Goal: Transaction & Acquisition: Purchase product/service

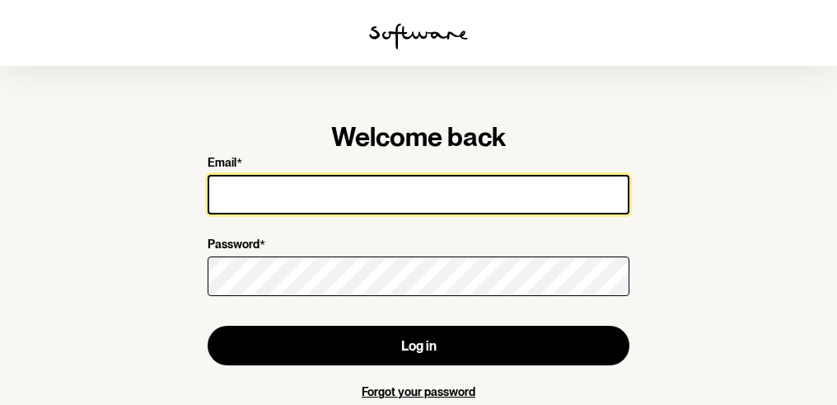
type input "[EMAIL_ADDRESS][DOMAIN_NAME]"
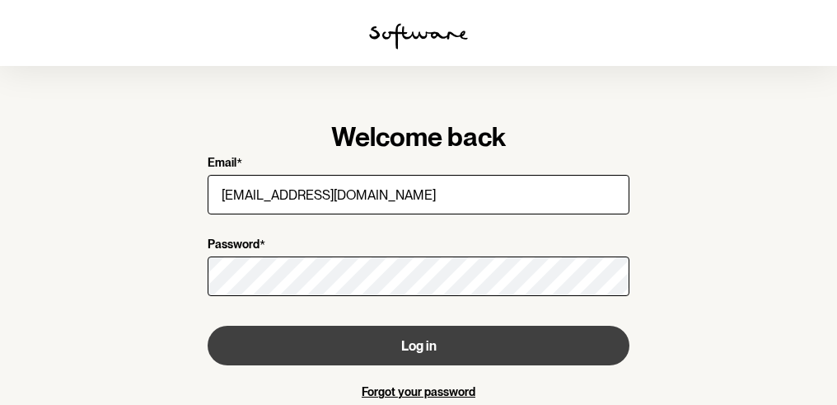
click at [372, 344] on button "Log in" at bounding box center [419, 346] width 422 height 40
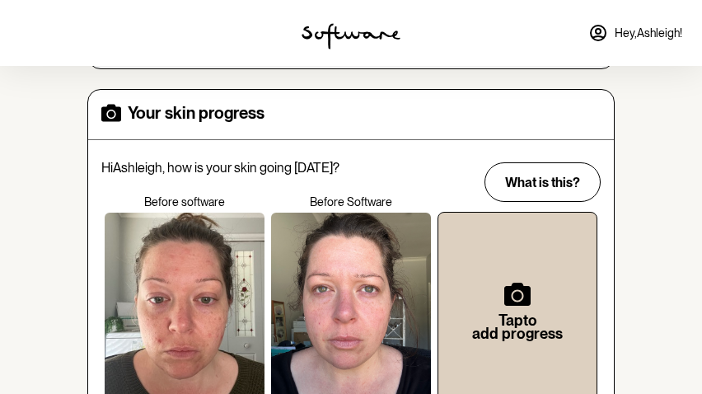
scroll to position [404, 0]
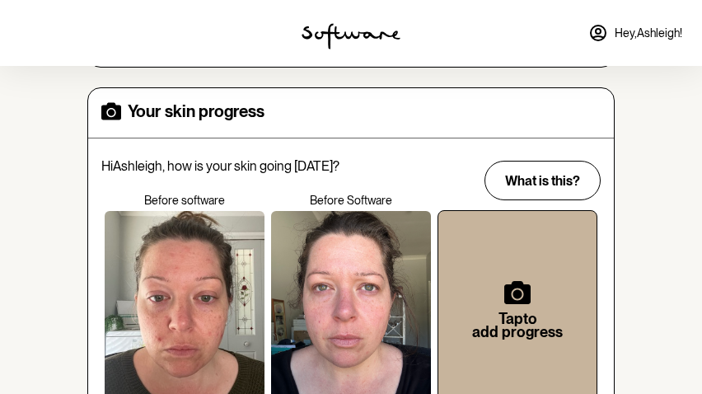
click at [524, 312] on h6 "Tap to add progress" at bounding box center [517, 325] width 105 height 26
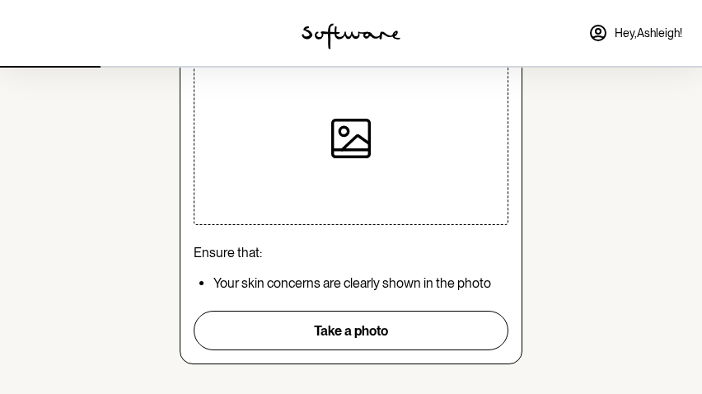
scroll to position [143, 0]
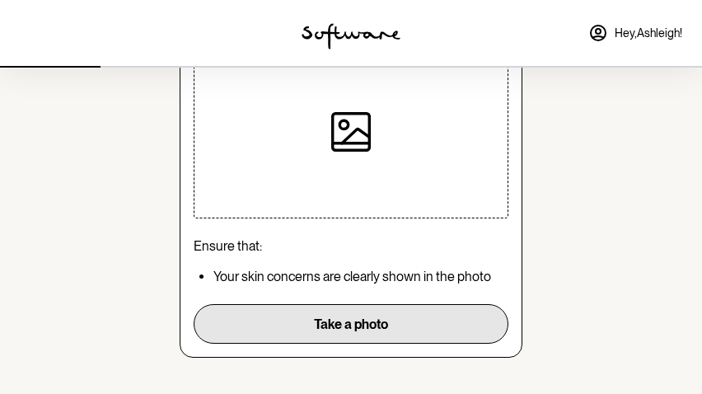
click at [387, 322] on button "Take a photo" at bounding box center [351, 324] width 315 height 40
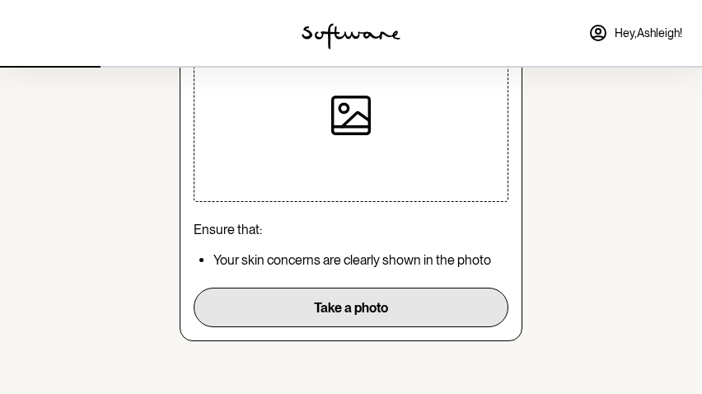
scroll to position [162, 0]
click at [393, 312] on button "Take a photo" at bounding box center [351, 308] width 315 height 40
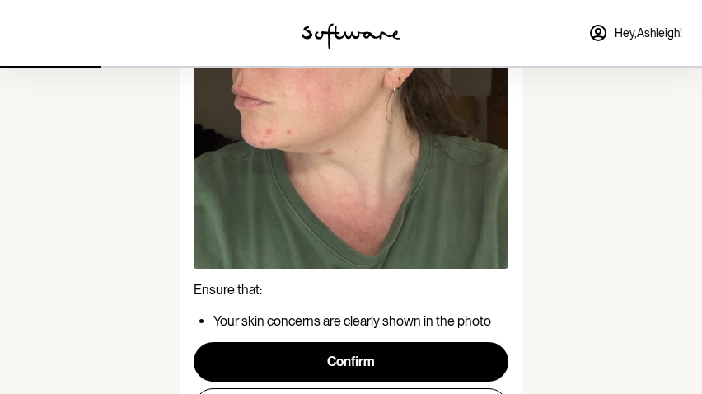
scroll to position [315, 0]
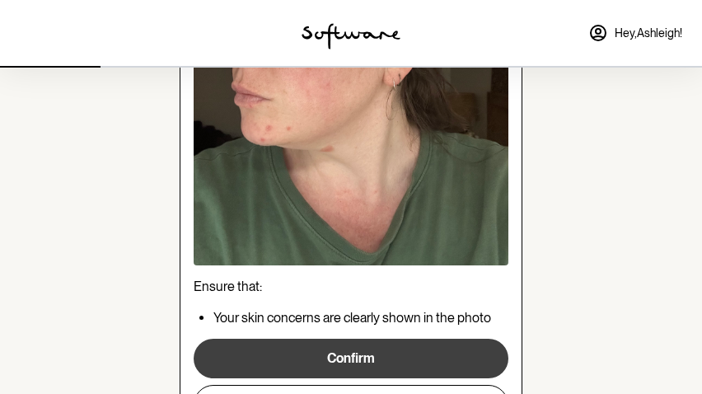
click at [471, 363] on button "Confirm" at bounding box center [351, 359] width 315 height 40
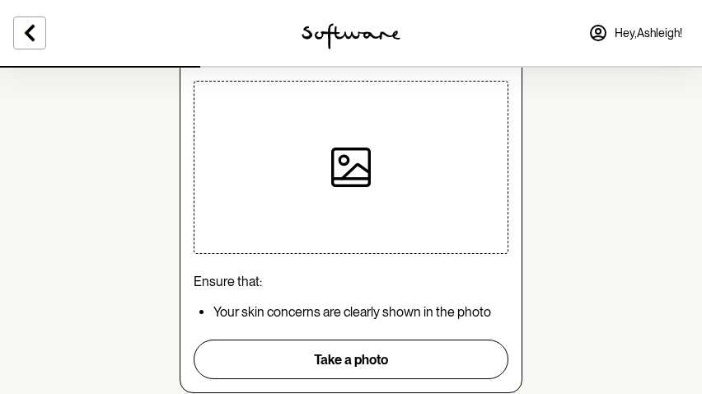
scroll to position [110, 0]
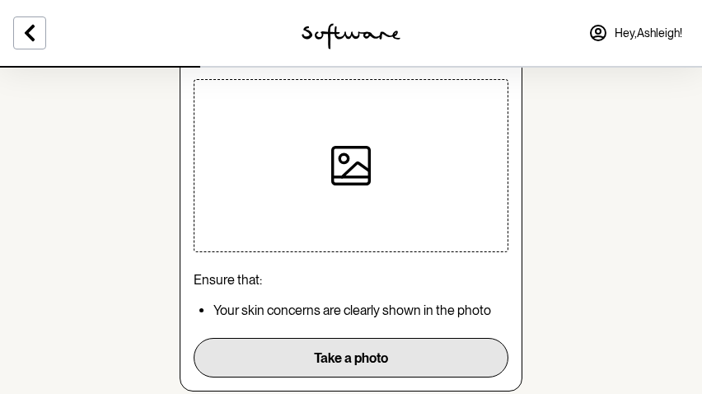
click at [412, 367] on button "Take a photo" at bounding box center [351, 358] width 315 height 40
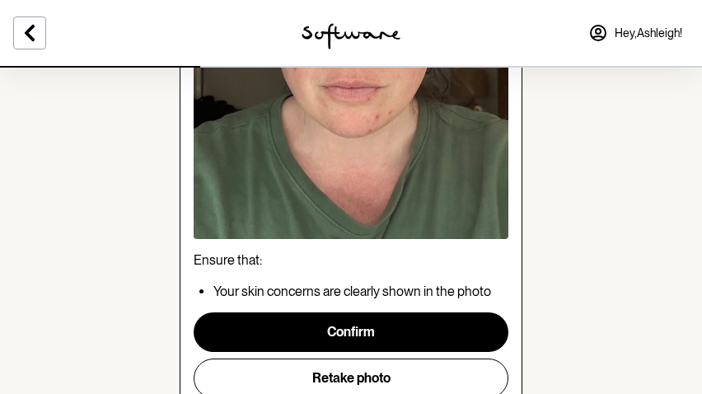
scroll to position [349, 0]
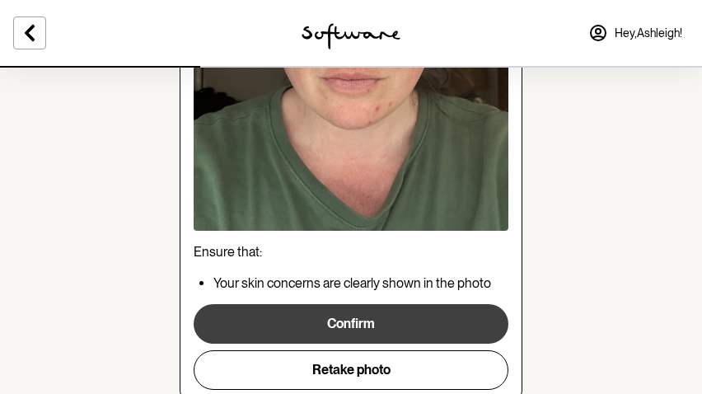
click at [471, 335] on button "Confirm" at bounding box center [351, 324] width 315 height 40
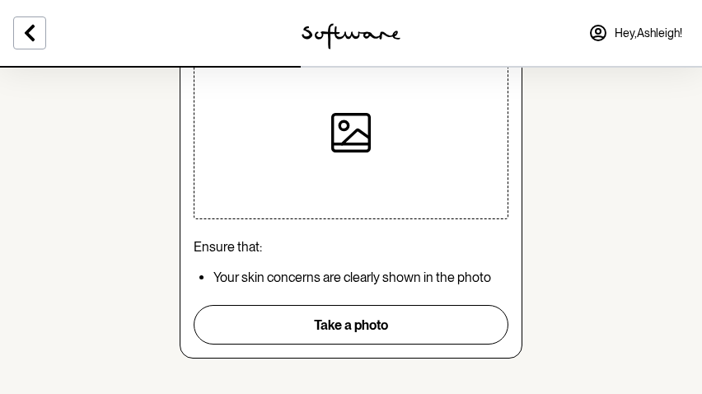
scroll to position [148, 0]
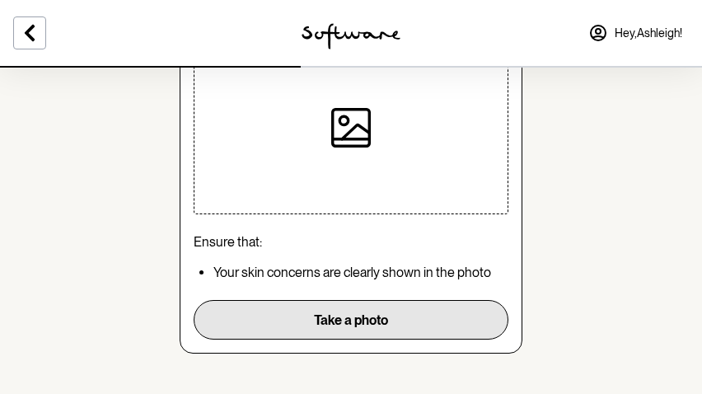
click at [467, 335] on button "Take a photo" at bounding box center [351, 320] width 315 height 40
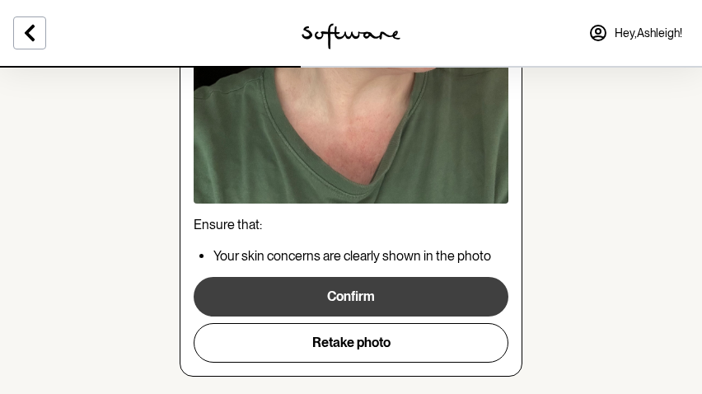
scroll to position [377, 0]
click at [447, 302] on button "Confirm" at bounding box center [351, 297] width 315 height 40
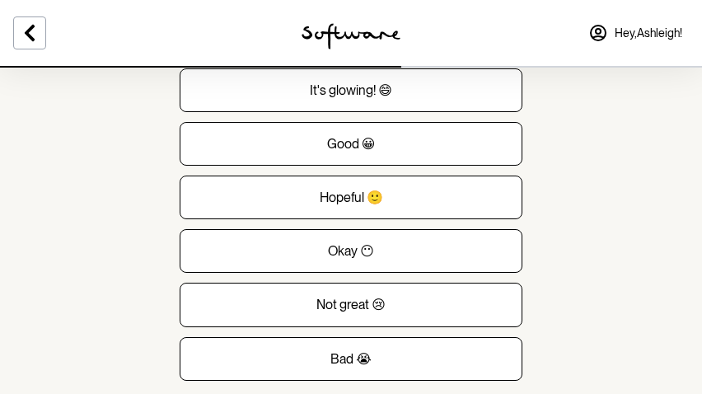
scroll to position [105, 0]
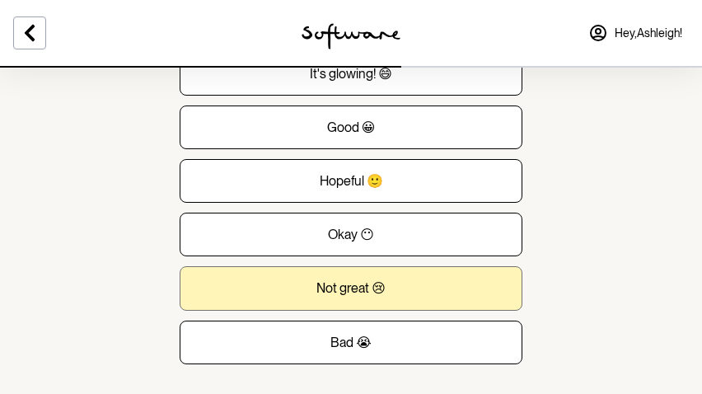
click at [398, 283] on button "Not great 😢" at bounding box center [351, 288] width 343 height 44
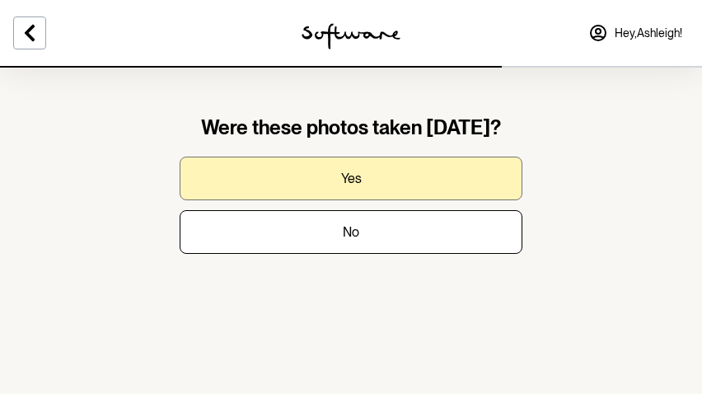
click at [380, 171] on button "Yes" at bounding box center [351, 179] width 343 height 44
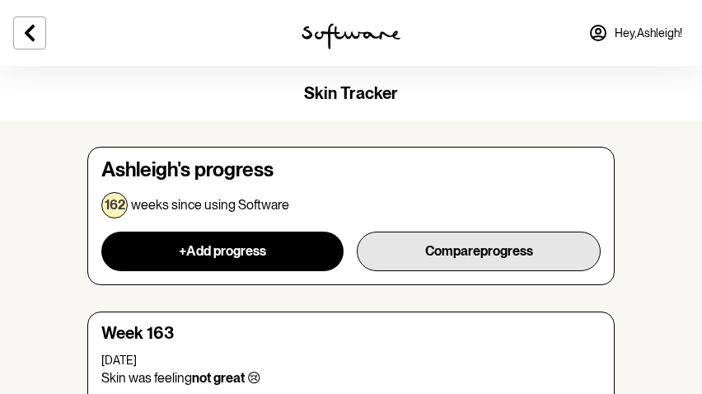
click at [489, 255] on span "progress" at bounding box center [506, 251] width 53 height 16
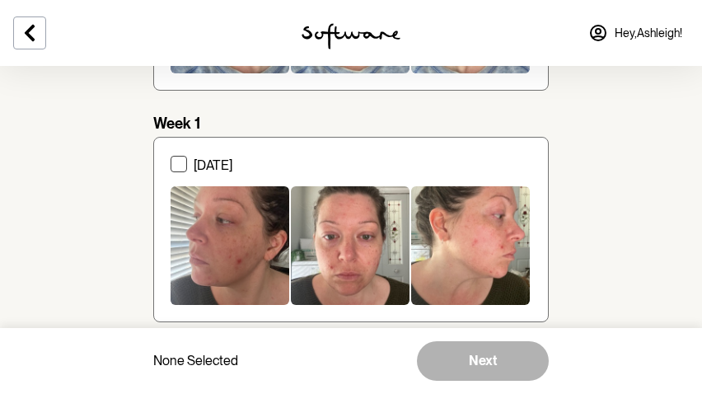
scroll to position [5219, 0]
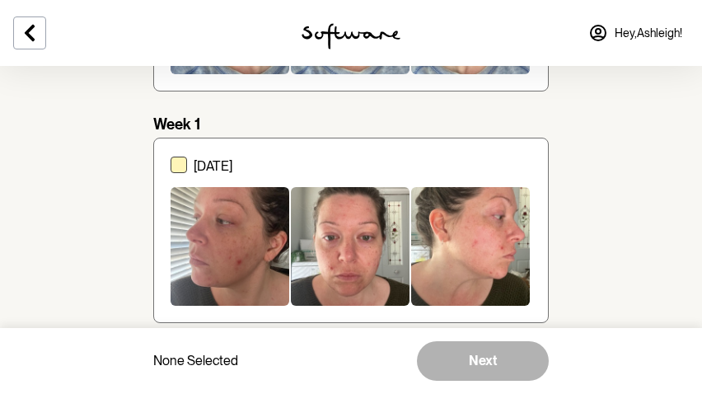
click at [183, 161] on span at bounding box center [179, 165] width 16 height 16
click at [171, 230] on input "[DATE]" at bounding box center [170, 230] width 1 height 1
checkbox input "true"
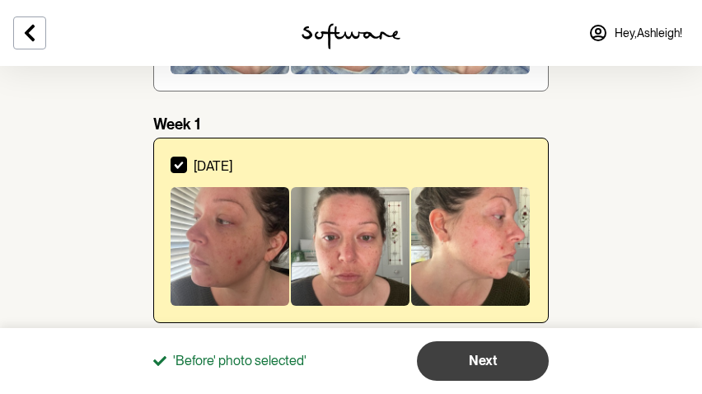
click at [503, 370] on button "Next" at bounding box center [483, 361] width 132 height 40
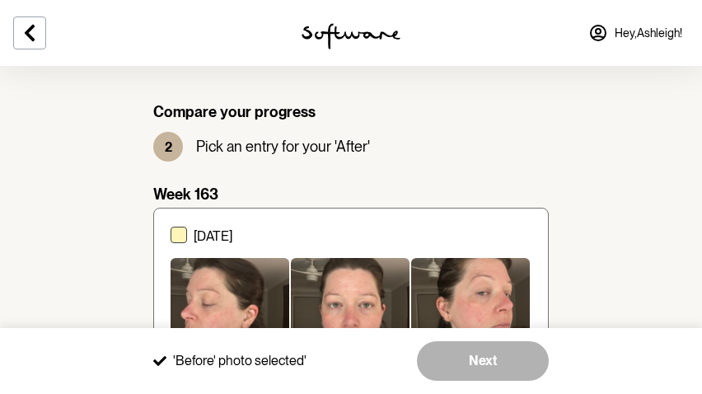
click at [182, 237] on span at bounding box center [179, 235] width 16 height 16
click at [171, 301] on input "[DATE]" at bounding box center [170, 301] width 1 height 1
checkbox input "true"
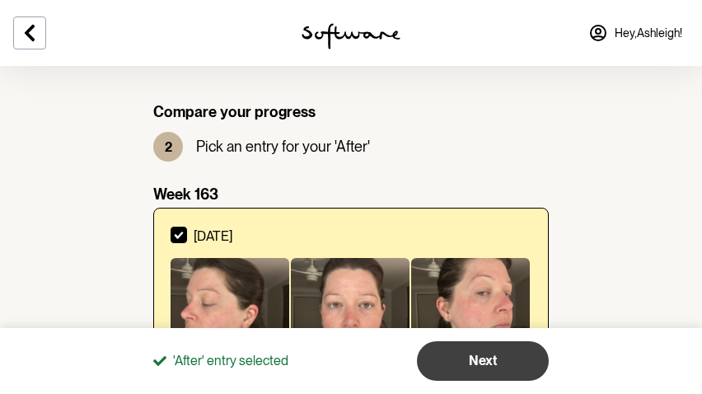
click at [529, 353] on button "Next" at bounding box center [483, 361] width 132 height 40
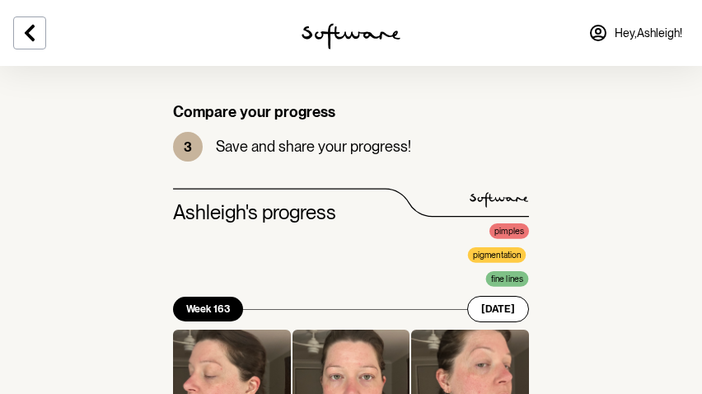
click at [645, 35] on span "Hey, [PERSON_NAME] !" at bounding box center [649, 33] width 68 height 14
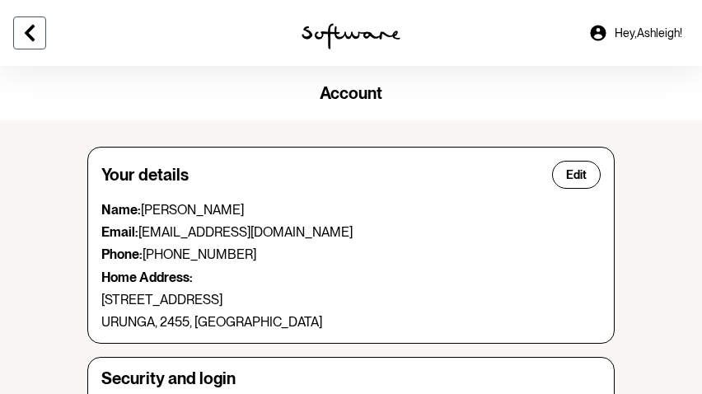
click at [22, 39] on icon at bounding box center [30, 33] width 20 height 20
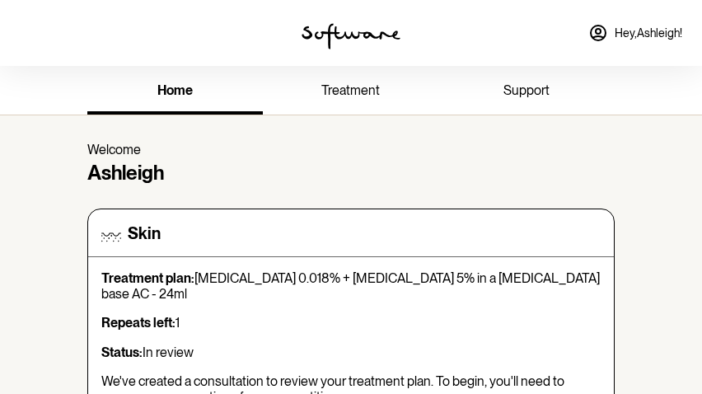
click at [323, 93] on span "treatment" at bounding box center [350, 90] width 59 height 16
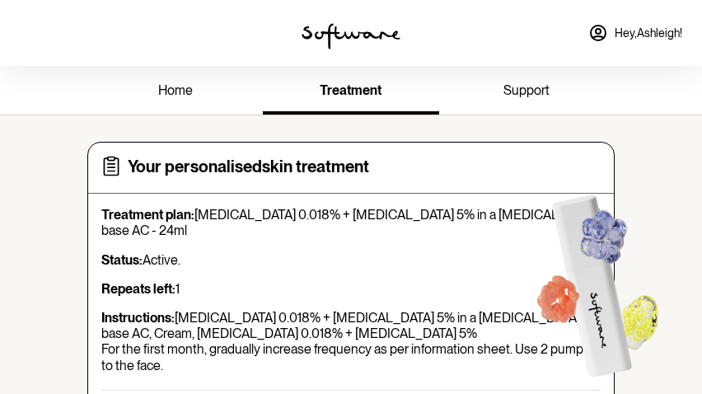
click at [161, 86] on span "home" at bounding box center [175, 90] width 35 height 16
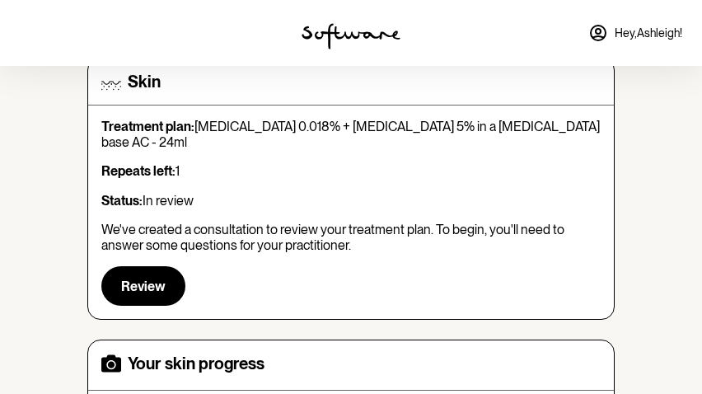
scroll to position [164, 0]
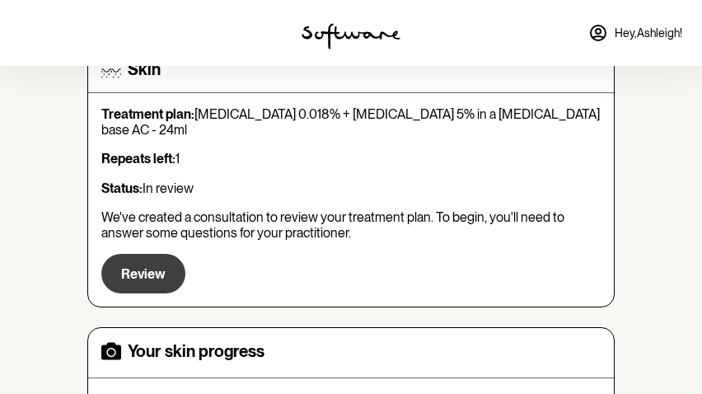
click at [158, 266] on span "Review" at bounding box center [143, 274] width 45 height 16
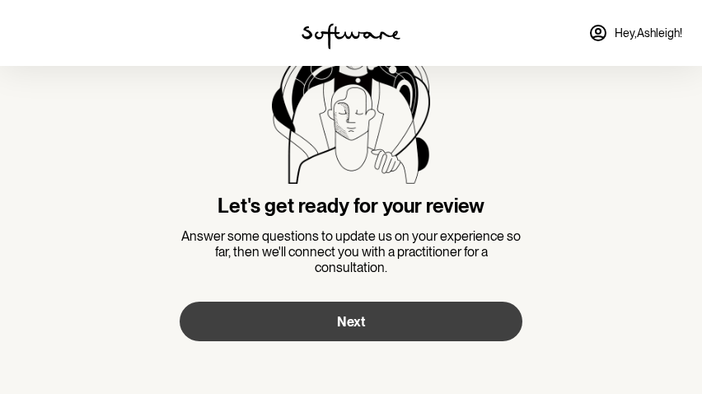
scroll to position [111, 0]
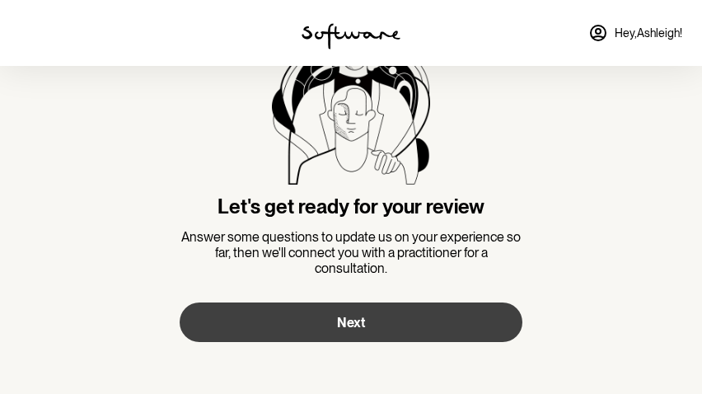
click at [389, 334] on button "Next" at bounding box center [351, 322] width 343 height 40
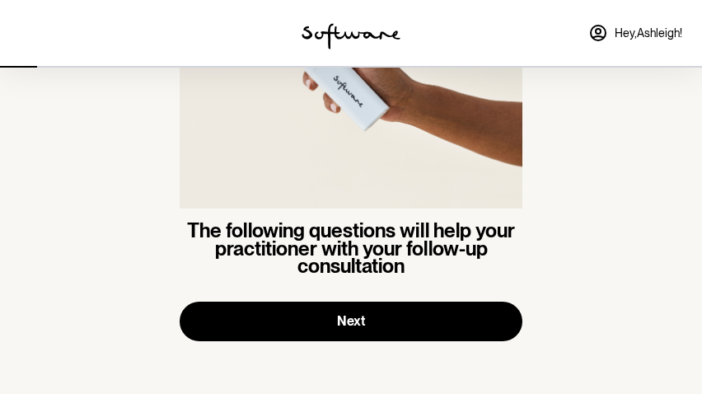
scroll to position [166, 0]
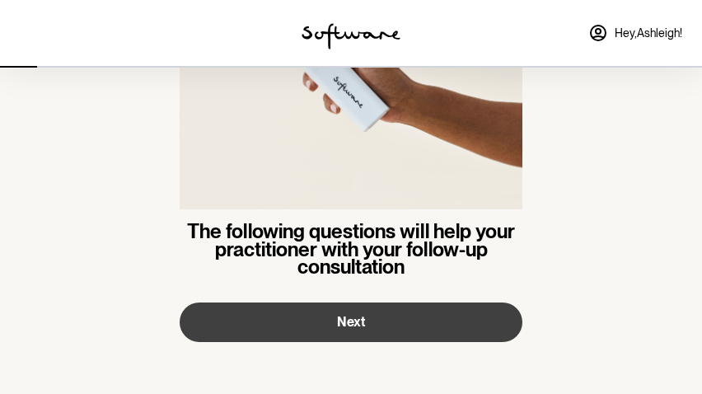
click at [467, 311] on button "Next" at bounding box center [351, 322] width 343 height 40
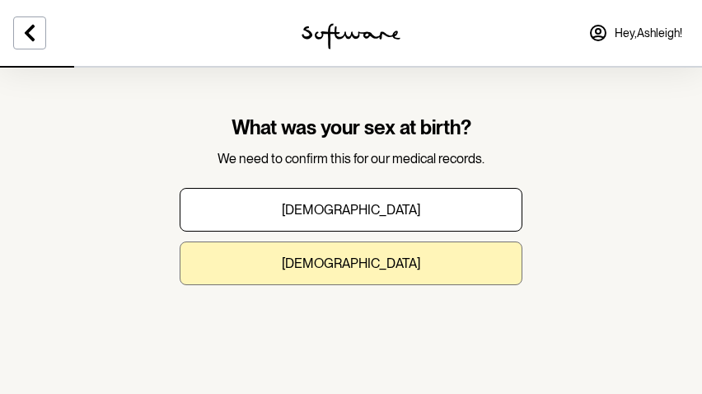
click at [427, 271] on button "[DEMOGRAPHIC_DATA]" at bounding box center [351, 263] width 343 height 44
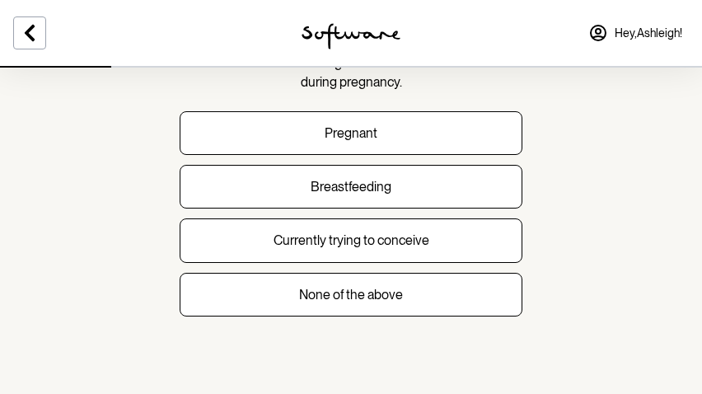
scroll to position [113, 0]
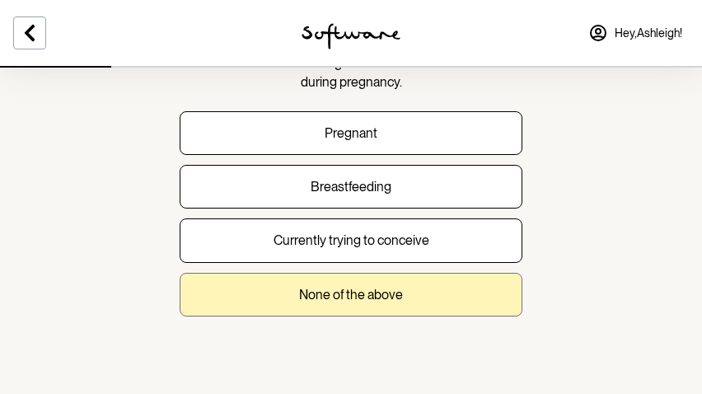
click at [416, 304] on button "None of the above" at bounding box center [351, 295] width 343 height 44
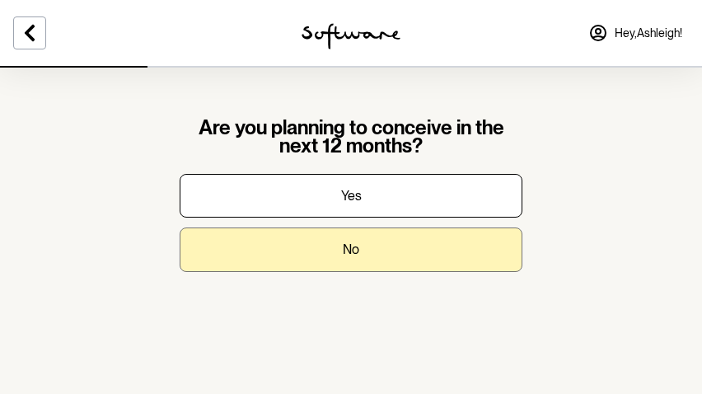
click at [408, 241] on button "No" at bounding box center [351, 249] width 343 height 44
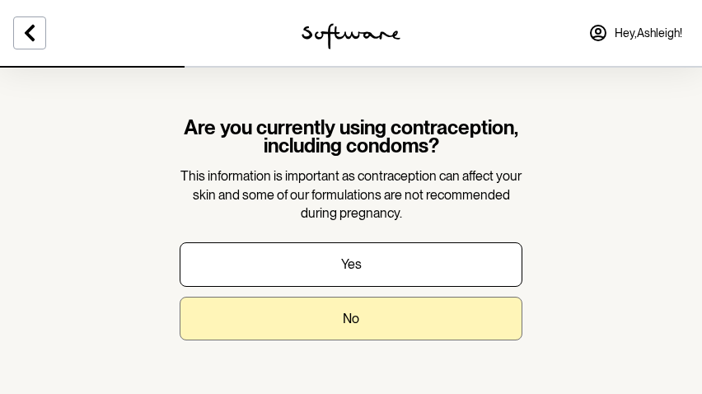
click at [361, 325] on button "No" at bounding box center [351, 319] width 343 height 44
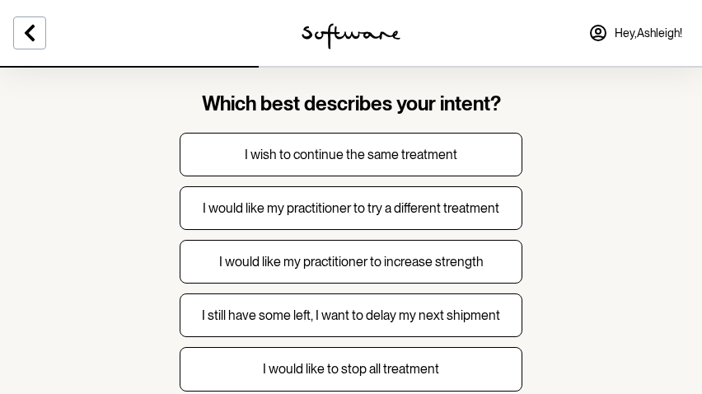
scroll to position [22, 0]
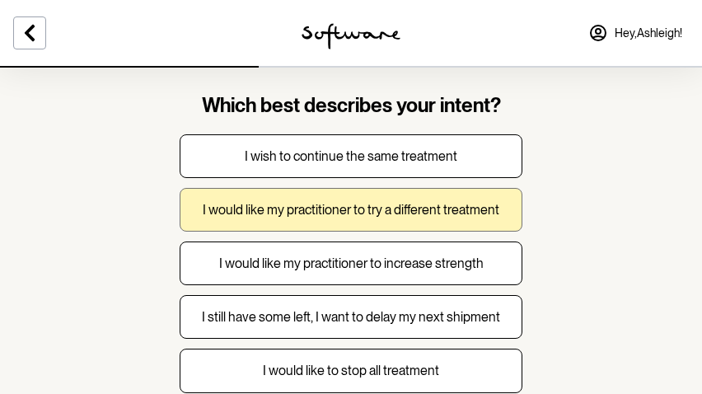
click at [487, 207] on p "I would like my practitioner to try a different treatment" at bounding box center [351, 210] width 297 height 16
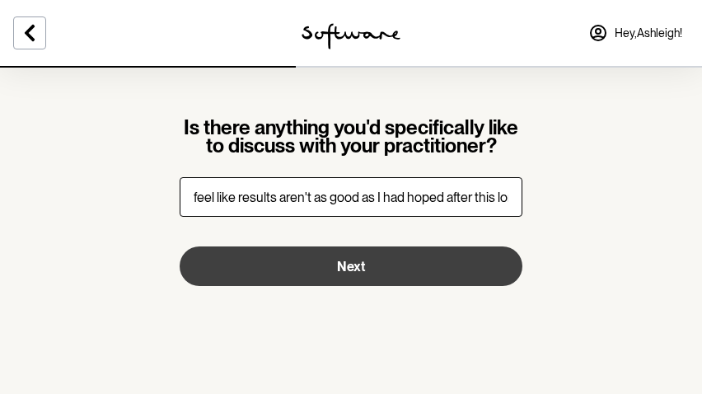
type input "feel like results aren't as good as I had hoped after this long"
click at [373, 269] on button "Next" at bounding box center [351, 266] width 343 height 40
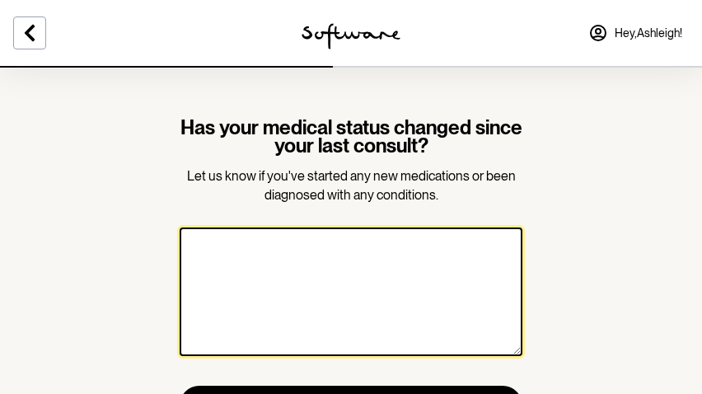
click at [368, 261] on textarea at bounding box center [351, 291] width 343 height 129
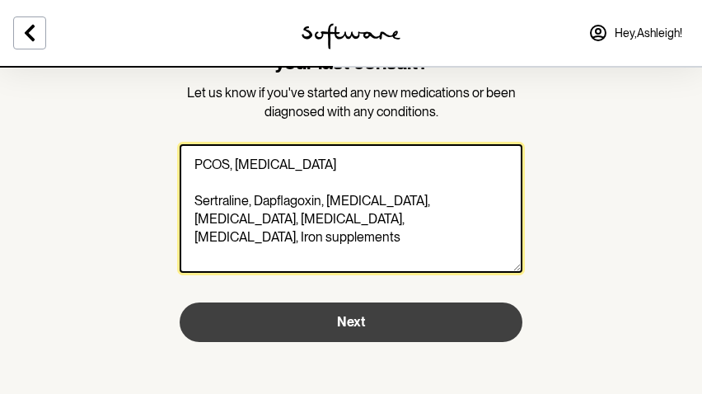
type textarea "PCOS, [MEDICAL_DATA] Sertraline, Dapflagoxin, [MEDICAL_DATA], [MEDICAL_DATA], […"
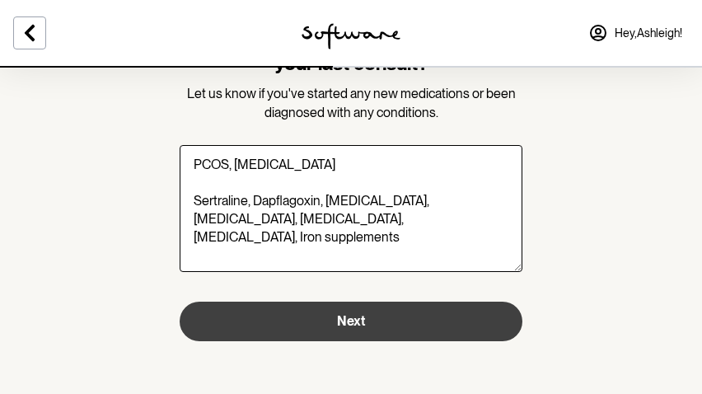
click at [393, 324] on button "Next" at bounding box center [351, 322] width 343 height 40
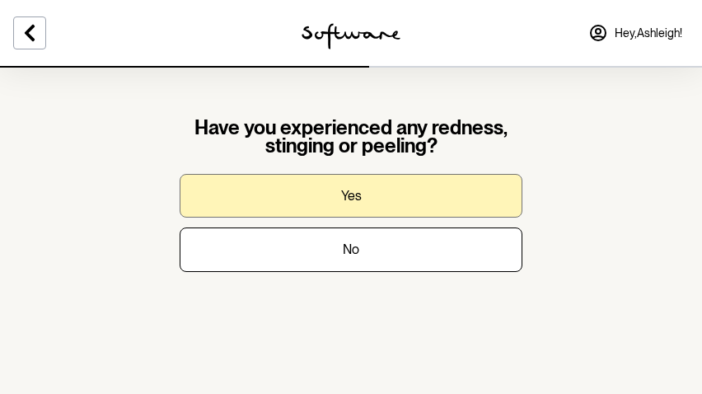
click at [381, 189] on button "Yes" at bounding box center [351, 196] width 343 height 44
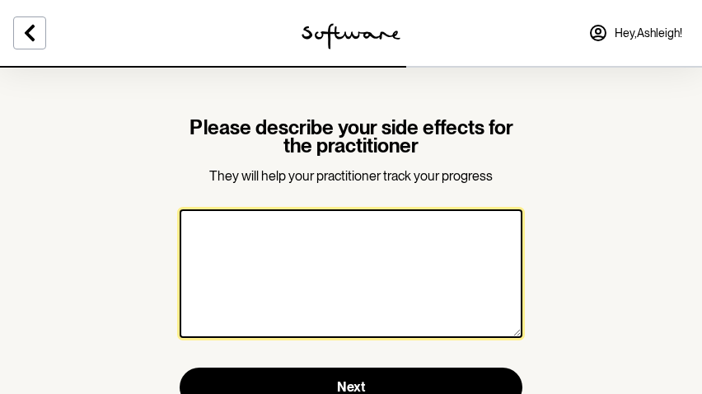
click at [325, 263] on textarea at bounding box center [351, 273] width 343 height 129
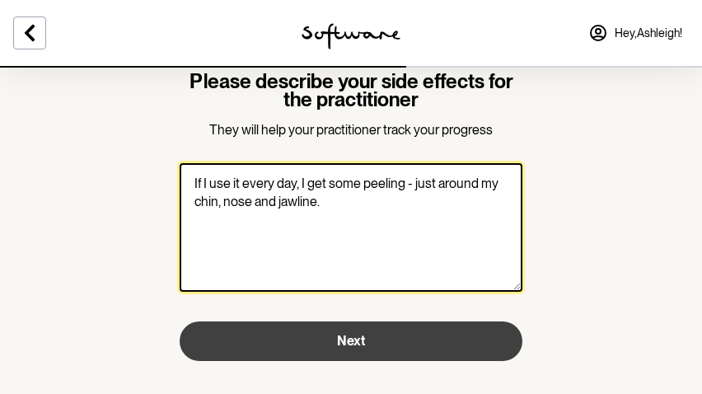
scroll to position [46, 0]
type textarea "If I use it every day, I get some peeling - just around my chin, nose and jawli…"
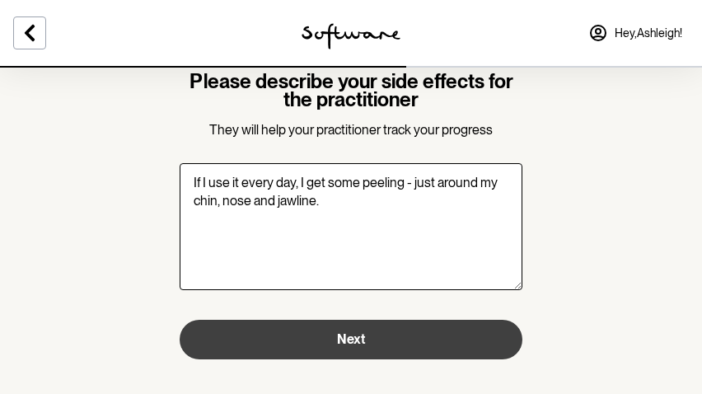
click at [410, 347] on button "Next" at bounding box center [351, 340] width 343 height 40
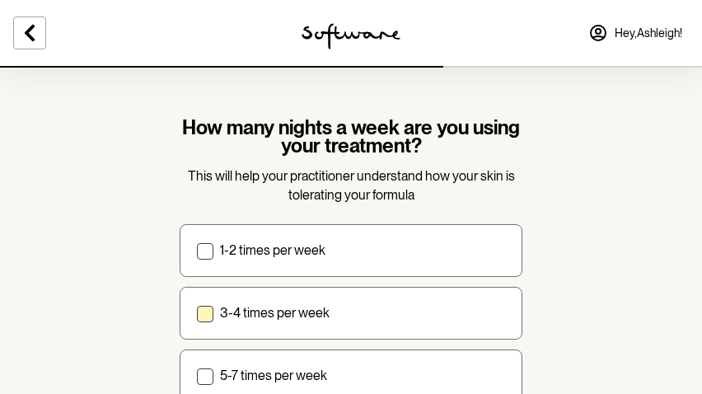
click at [203, 308] on span at bounding box center [205, 314] width 16 height 16
click at [197, 313] on input "3-4 times per week" at bounding box center [196, 313] width 1 height 1
checkbox input "true"
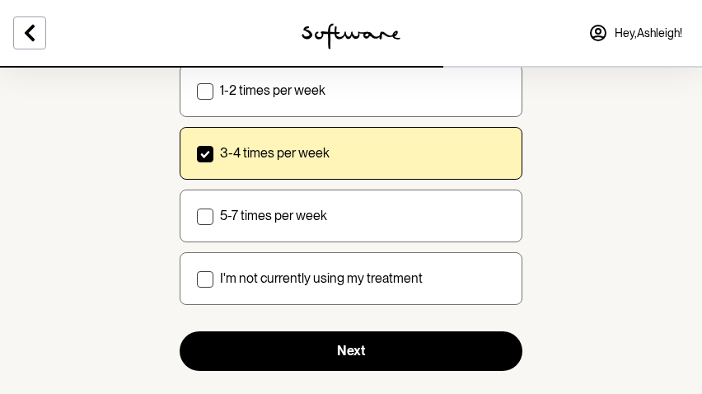
scroll to position [164, 0]
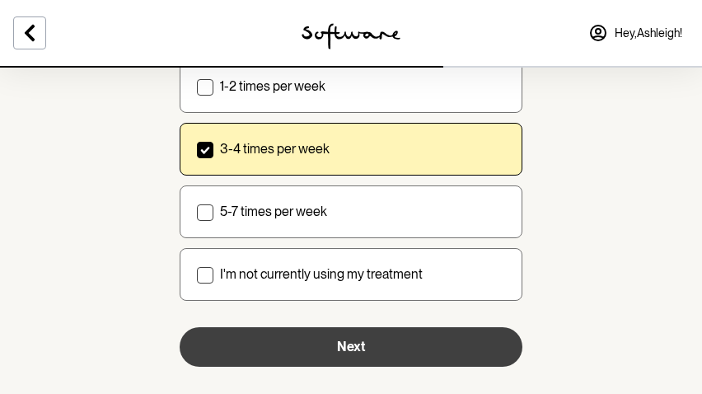
click at [368, 344] on button "Next" at bounding box center [351, 347] width 343 height 40
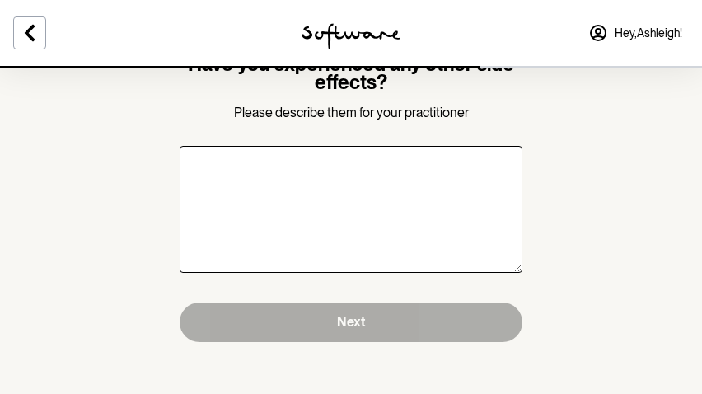
scroll to position [63, 0]
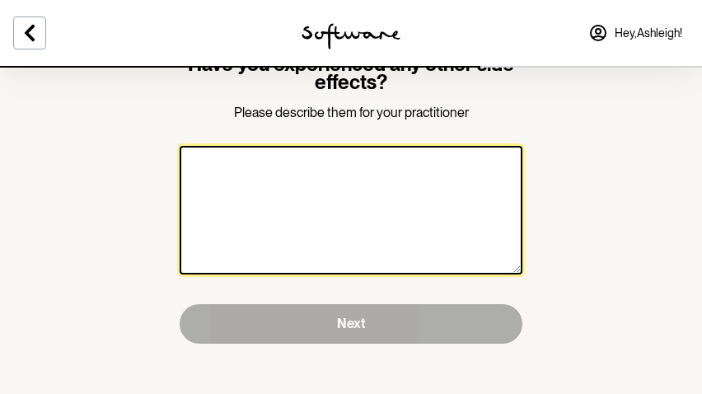
click at [362, 228] on textarea at bounding box center [351, 210] width 343 height 129
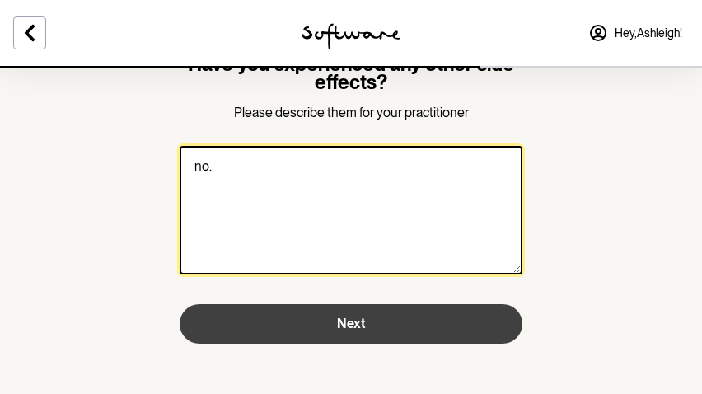
type textarea "no."
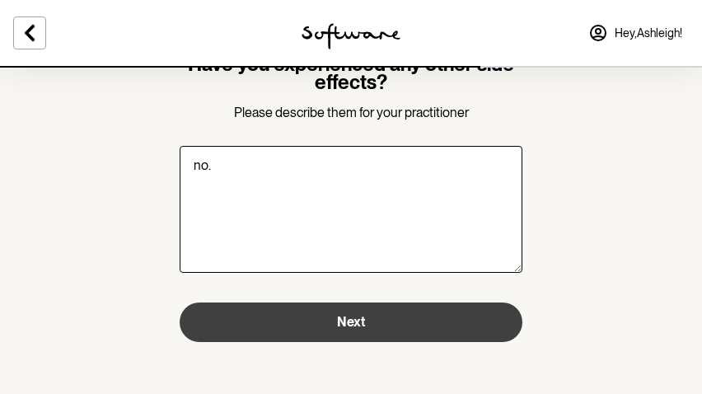
click at [387, 329] on button "Next" at bounding box center [351, 322] width 343 height 40
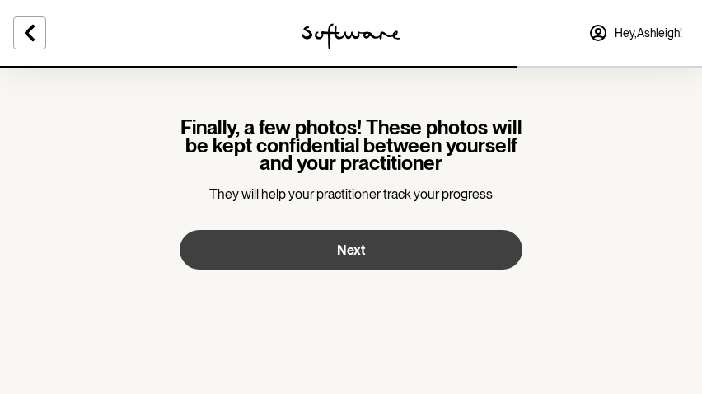
click at [383, 255] on button "Next" at bounding box center [351, 250] width 343 height 40
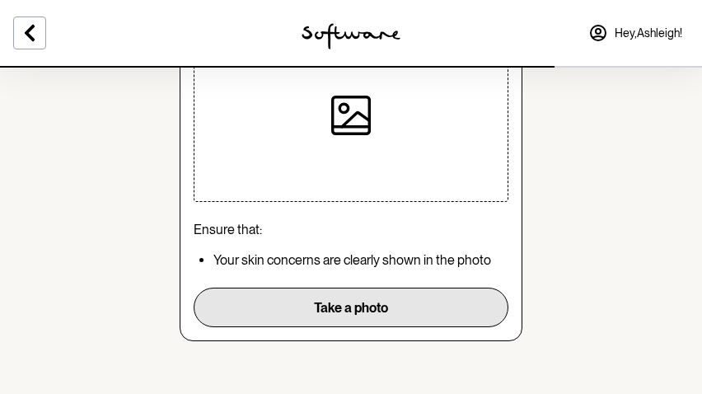
scroll to position [148, 0]
click at [391, 302] on button "Take a photo" at bounding box center [351, 308] width 315 height 40
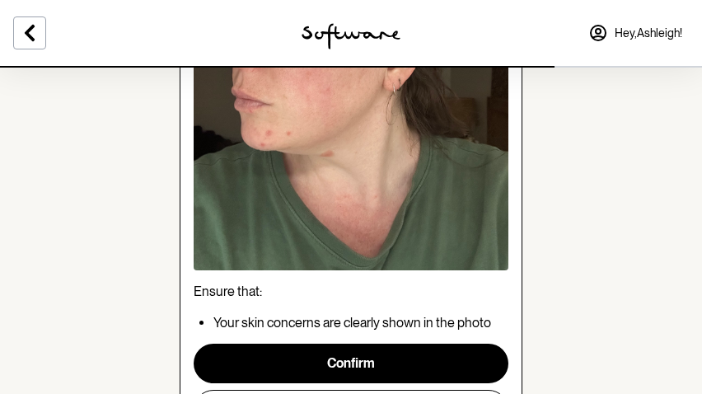
scroll to position [318, 0]
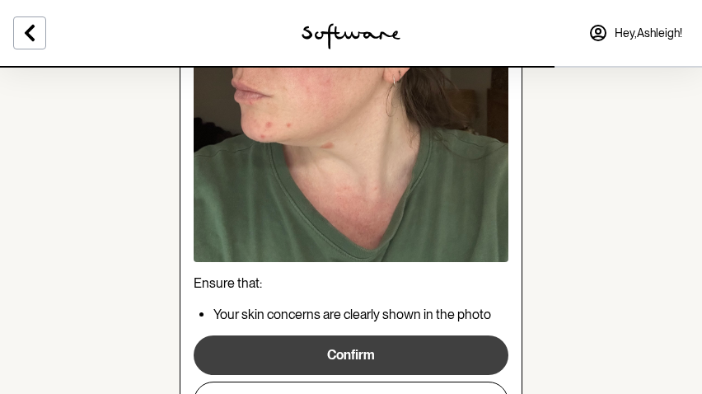
click at [430, 353] on button "Confirm" at bounding box center [351, 355] width 315 height 40
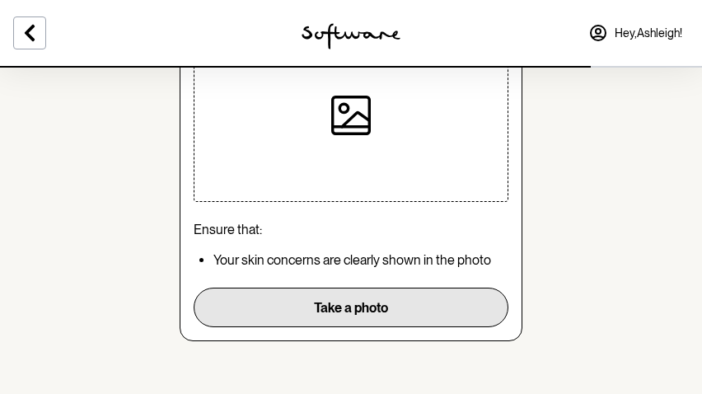
scroll to position [148, 0]
click at [422, 319] on button "Take a photo" at bounding box center [351, 308] width 315 height 40
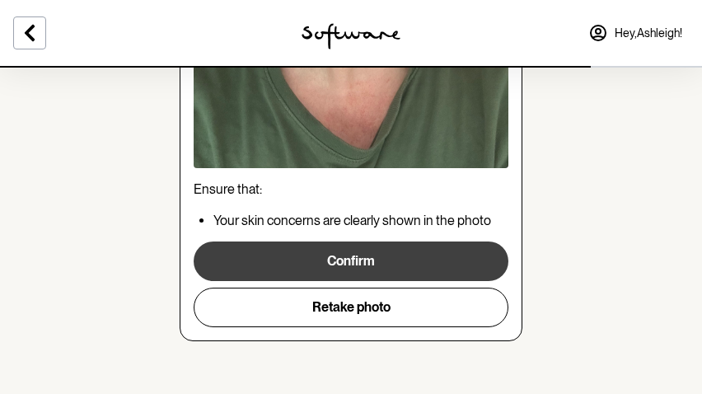
scroll to position [414, 0]
click at [456, 261] on button "Confirm" at bounding box center [351, 261] width 315 height 40
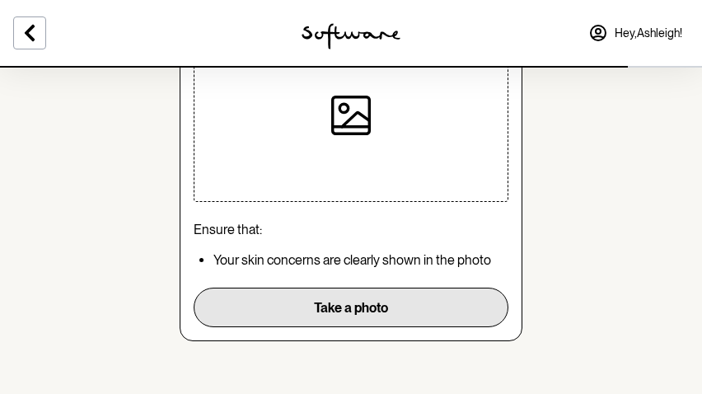
scroll to position [148, 0]
click at [431, 298] on button "Take a photo" at bounding box center [351, 308] width 315 height 40
click at [333, 308] on button "Take a photo" at bounding box center [351, 308] width 315 height 40
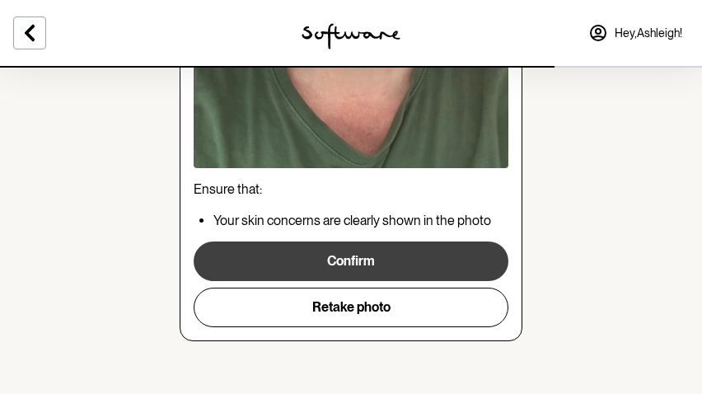
scroll to position [414, 0]
click at [457, 264] on button "Confirm" at bounding box center [351, 261] width 315 height 40
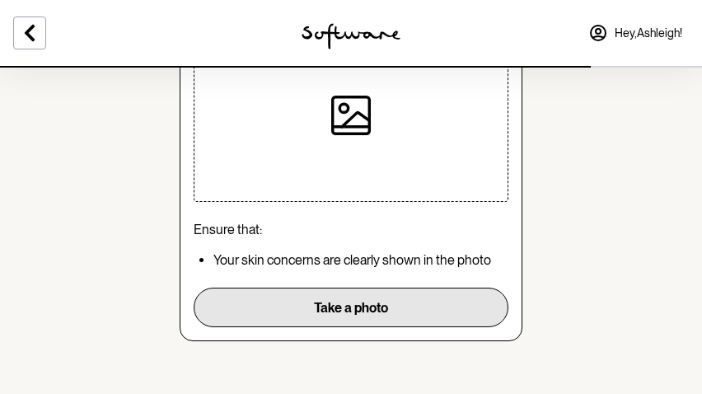
scroll to position [148, 0]
click at [440, 312] on button "Take a photo" at bounding box center [351, 308] width 315 height 40
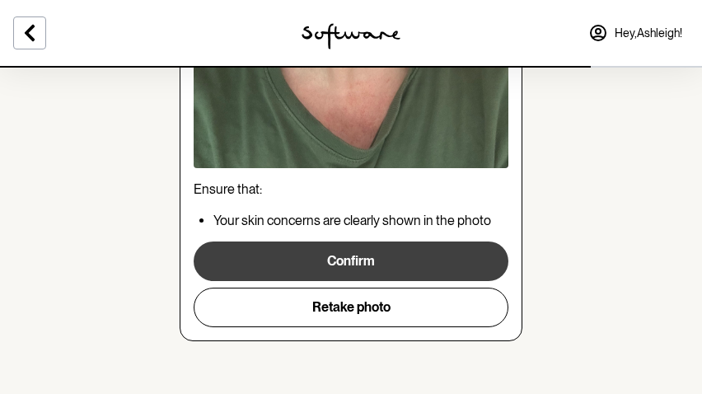
scroll to position [414, 0]
click at [429, 263] on button "Confirm" at bounding box center [351, 261] width 315 height 40
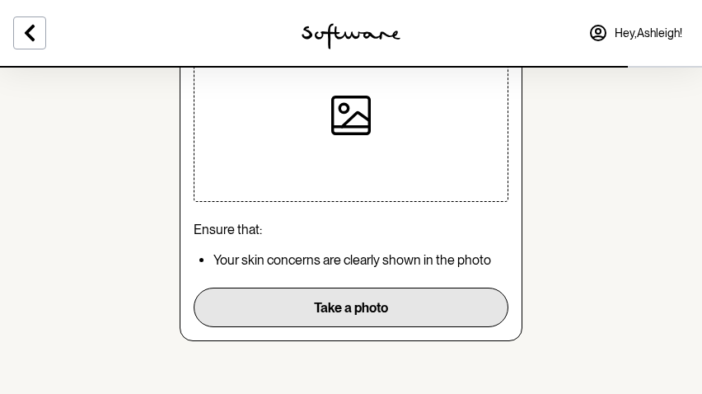
scroll to position [148, 0]
click at [419, 312] on button "Take a photo" at bounding box center [351, 308] width 315 height 40
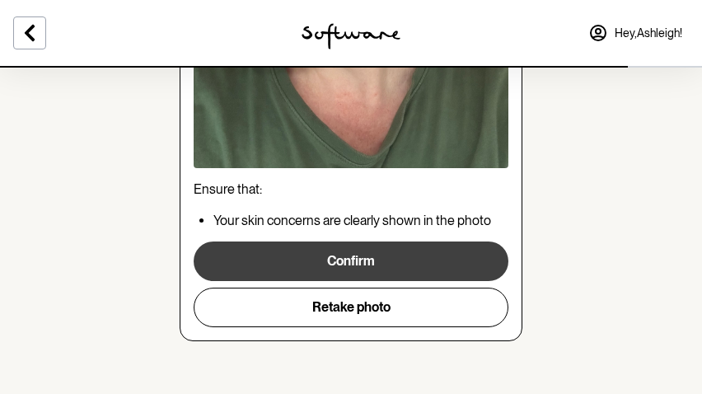
scroll to position [414, 0]
click at [428, 258] on button "Confirm" at bounding box center [351, 261] width 315 height 40
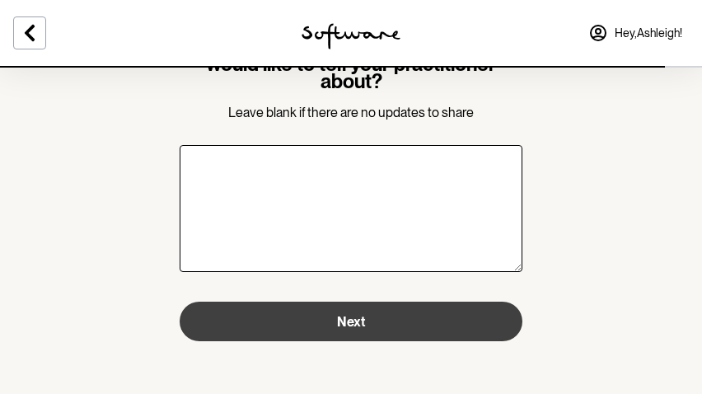
scroll to position [81, 0]
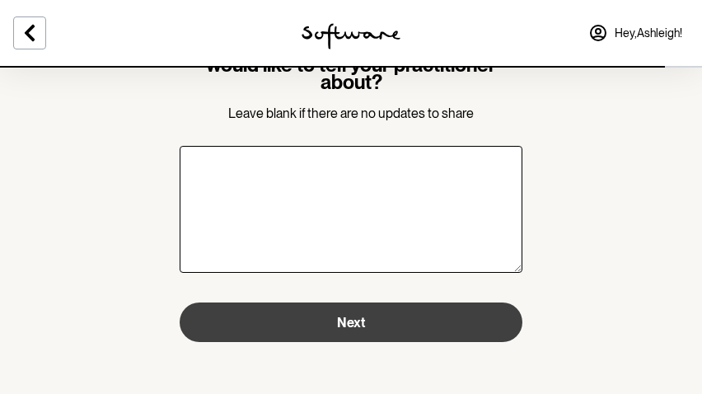
click at [379, 308] on button "Next" at bounding box center [351, 322] width 343 height 40
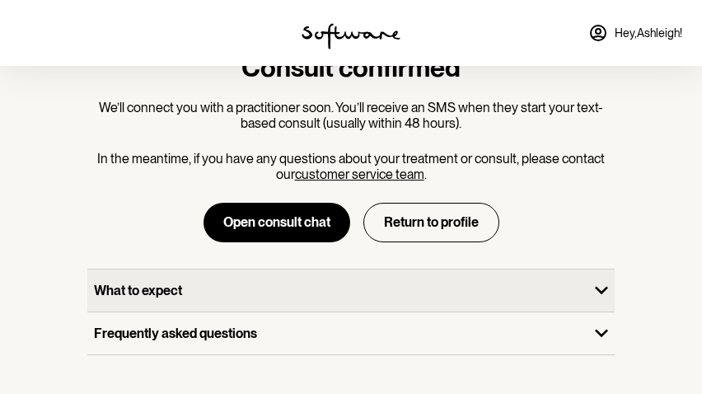
scroll to position [49, 0]
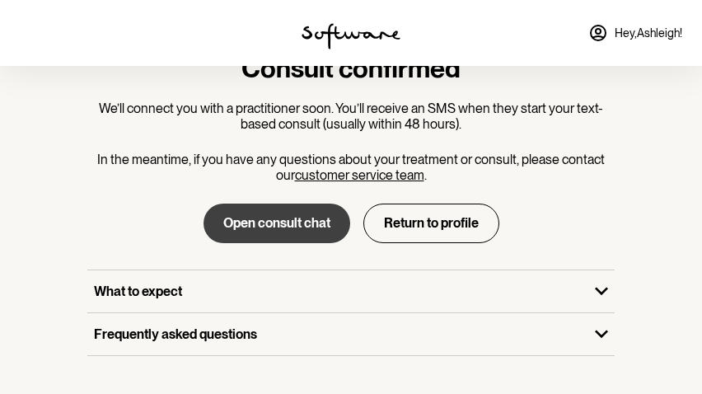
click at [270, 237] on button "Open consult chat" at bounding box center [277, 224] width 147 height 40
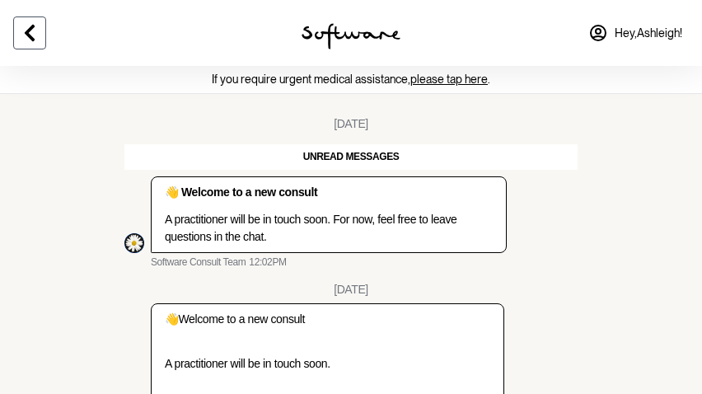
click at [30, 31] on icon at bounding box center [30, 33] width 10 height 16
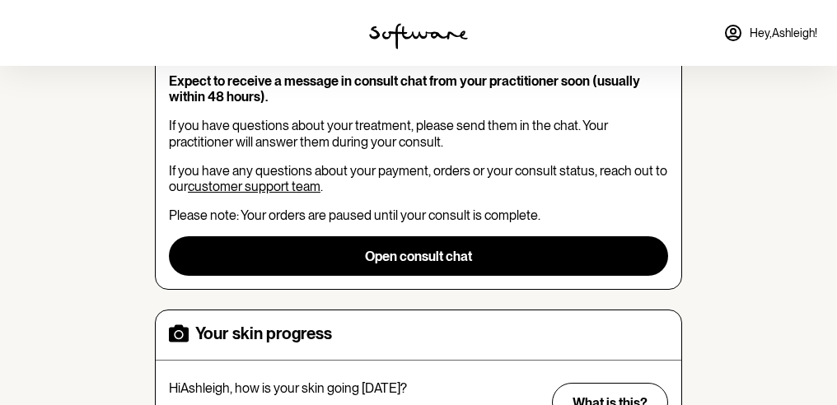
scroll to position [196, 0]
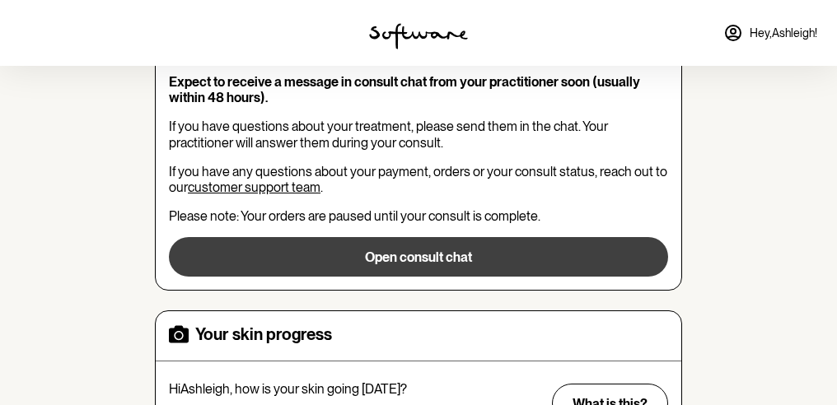
click at [454, 253] on button "Open consult chat" at bounding box center [418, 257] width 499 height 40
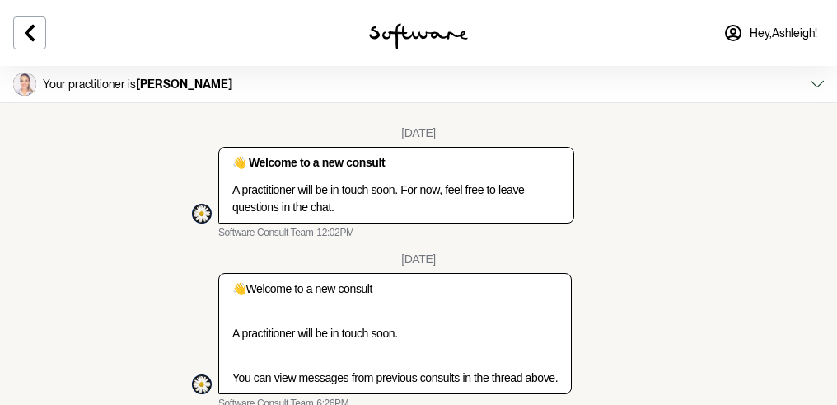
scroll to position [78, 0]
click at [819, 85] on icon at bounding box center [817, 84] width 13 height 7
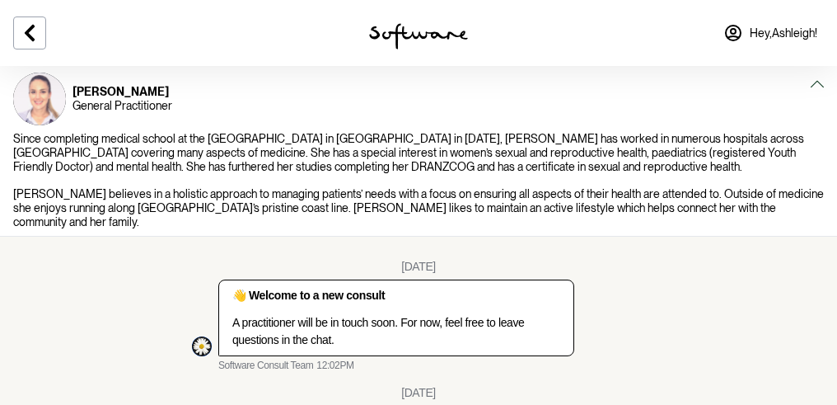
click at [813, 81] on icon at bounding box center [817, 83] width 13 height 13
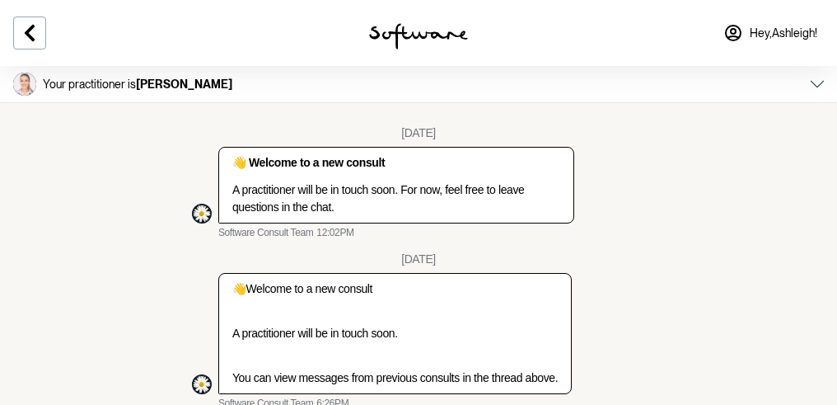
scroll to position [66, 0]
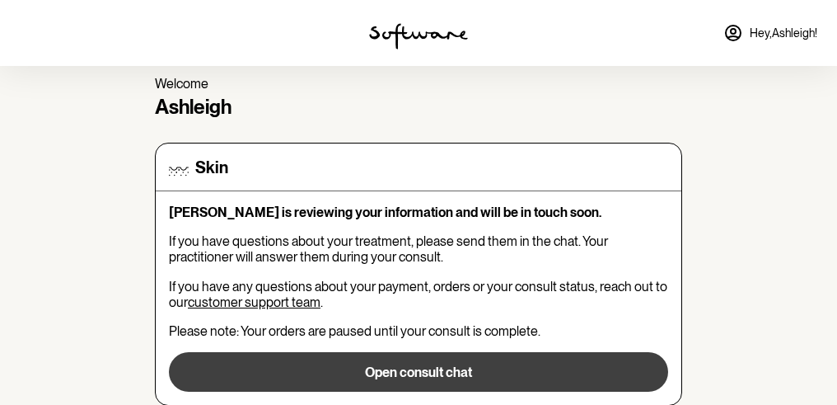
click at [378, 363] on button "Open consult chat" at bounding box center [418, 372] width 499 height 40
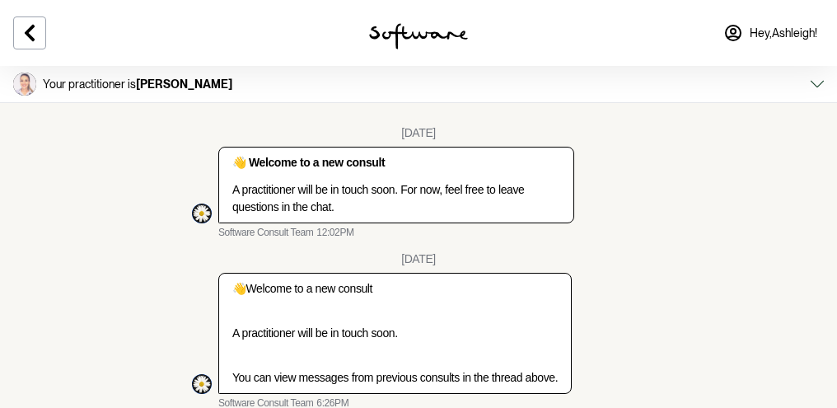
scroll to position [227, 0]
type textarea "ok sounds good"
type textarea "I"
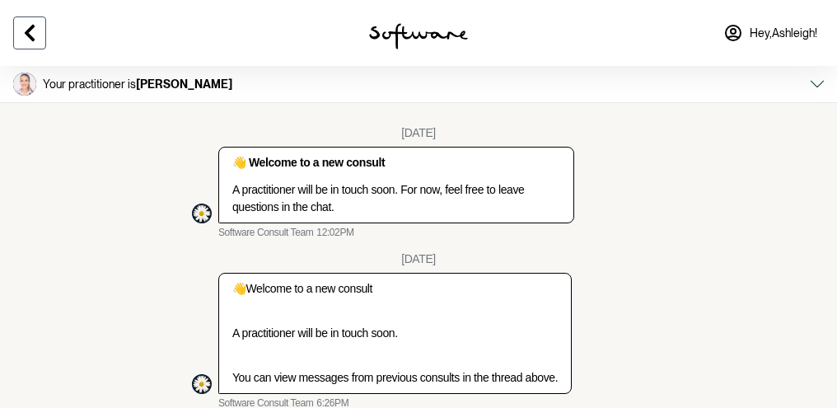
click at [31, 36] on icon at bounding box center [30, 33] width 10 height 16
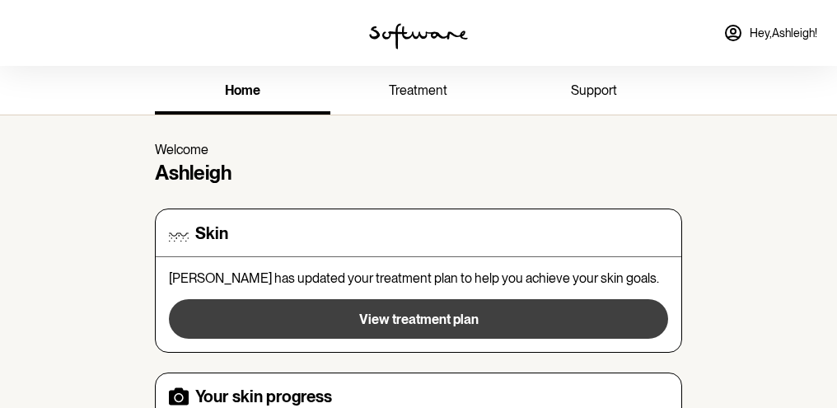
click at [426, 324] on span "View treatment plan" at bounding box center [418, 320] width 119 height 16
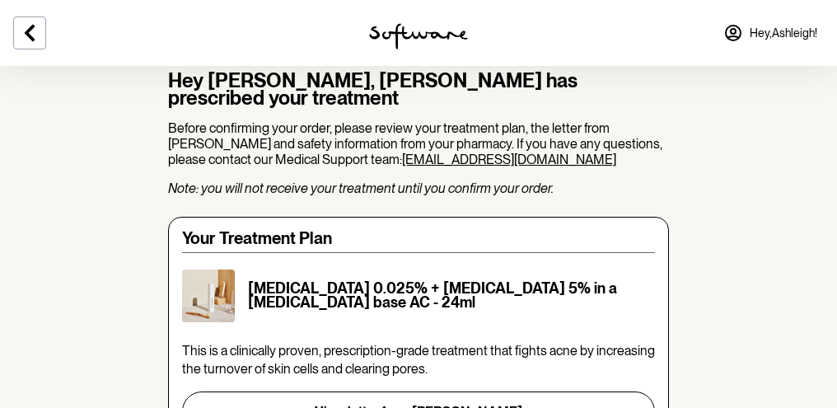
scroll to position [279, 0]
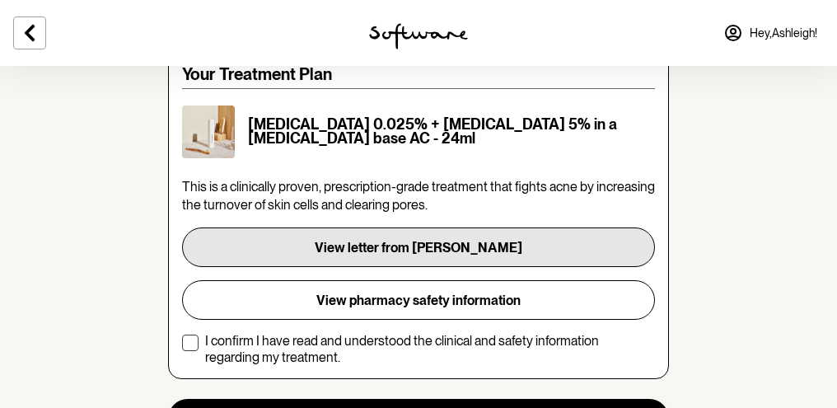
click at [368, 232] on button "View letter from Dr. Vlahov" at bounding box center [418, 247] width 473 height 40
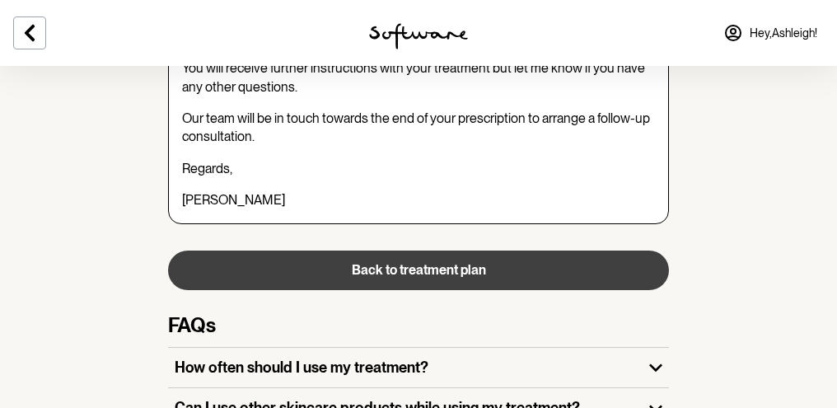
scroll to position [1393, 0]
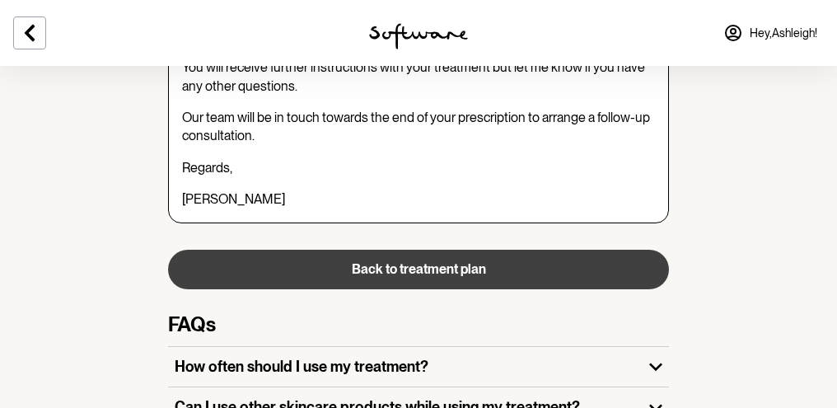
click at [484, 250] on button "Back to treatment plan" at bounding box center [418, 270] width 501 height 40
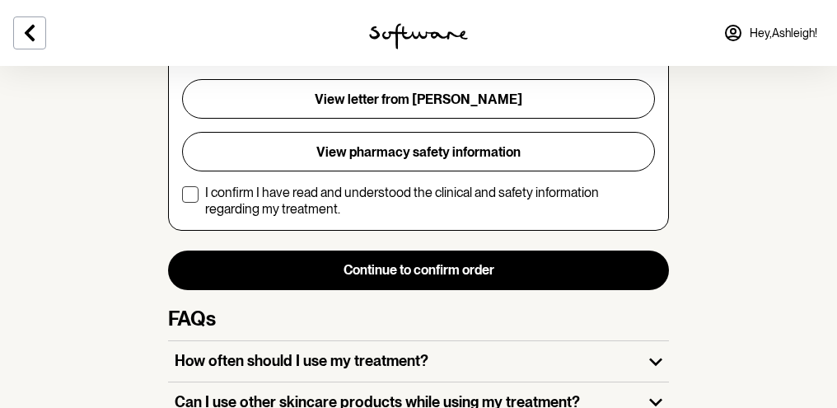
scroll to position [318, 0]
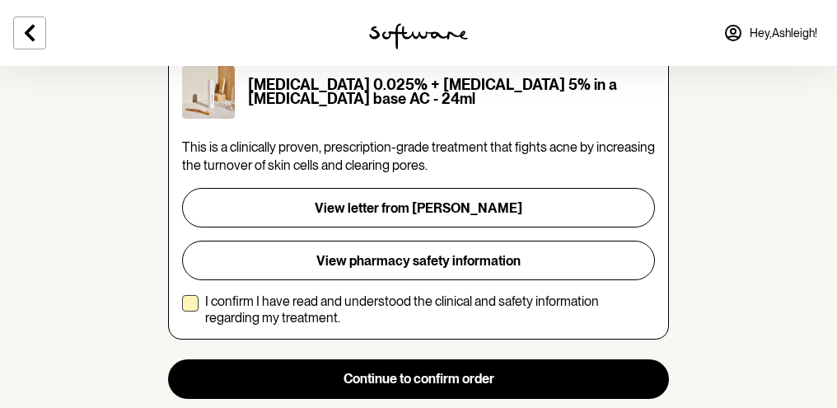
click at [193, 295] on span at bounding box center [190, 303] width 16 height 16
click at [182, 309] on input "I confirm I have read and understood the clinical and safety information regard…" at bounding box center [181, 309] width 1 height 1
checkbox input "true"
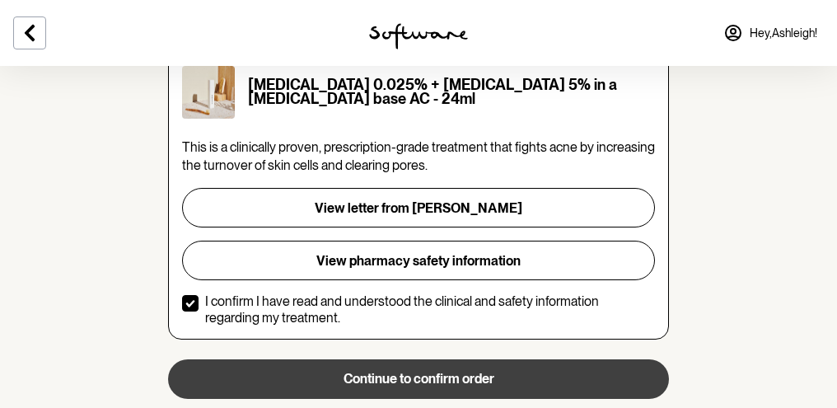
click at [444, 359] on button "Continue to confirm order" at bounding box center [418, 379] width 501 height 40
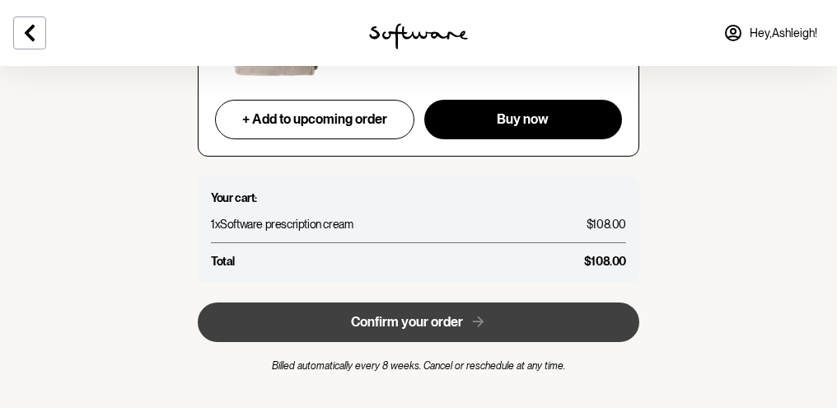
scroll to position [6875, 0]
click at [453, 314] on span "Confirm your order" at bounding box center [407, 322] width 112 height 16
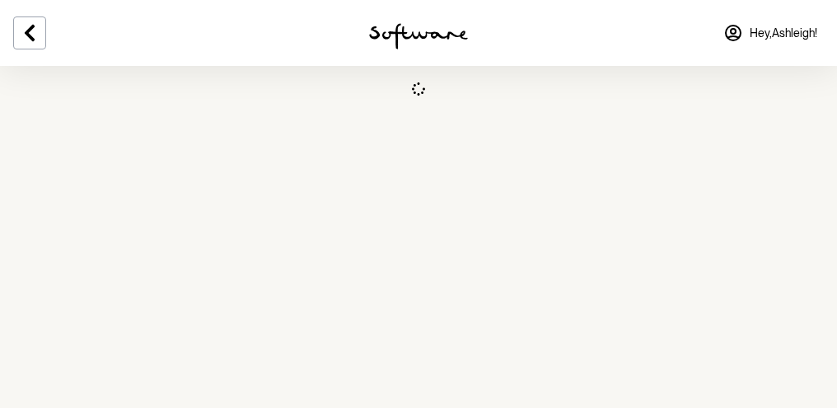
select select "[GEOGRAPHIC_DATA]"
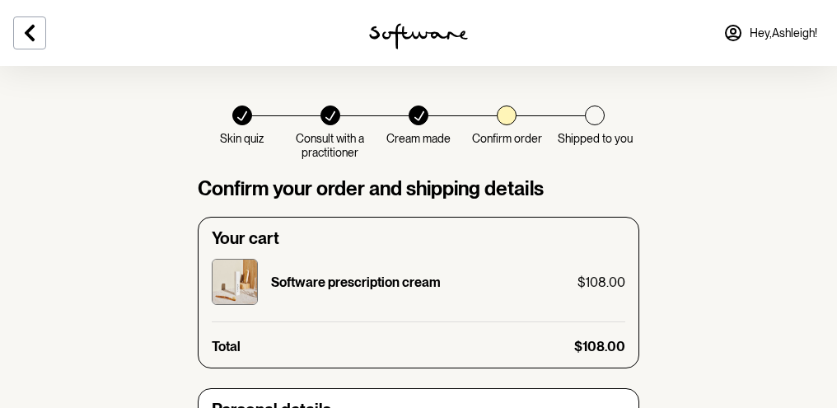
checkbox input "true"
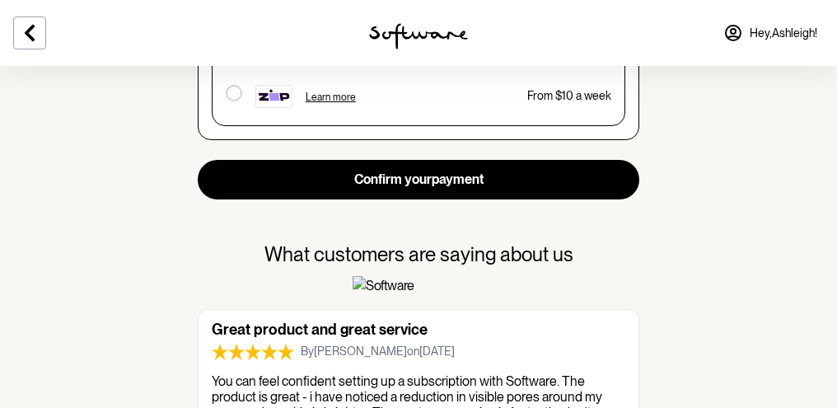
scroll to position [1190, 0]
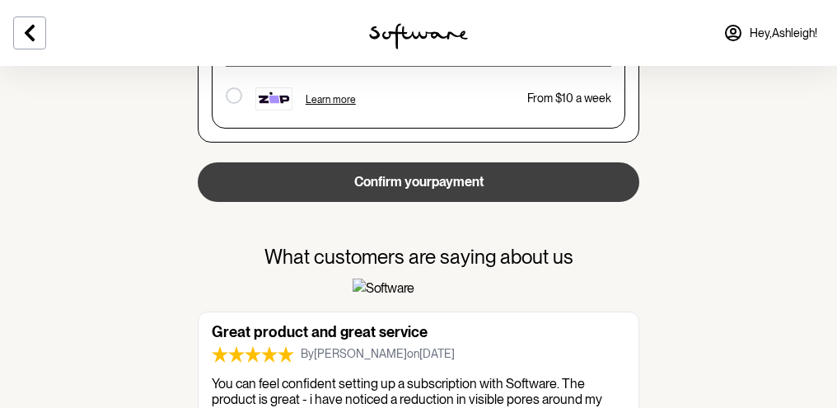
click at [488, 176] on button "Confirm your payment" at bounding box center [419, 182] width 442 height 40
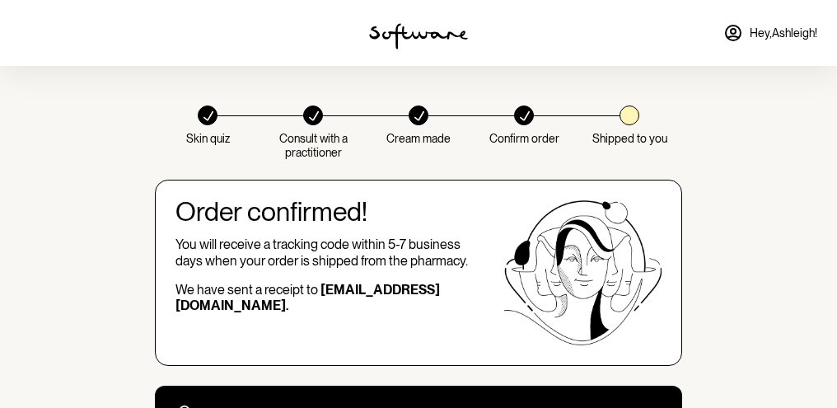
click at [798, 30] on span "Hey, [PERSON_NAME] !" at bounding box center [784, 33] width 68 height 14
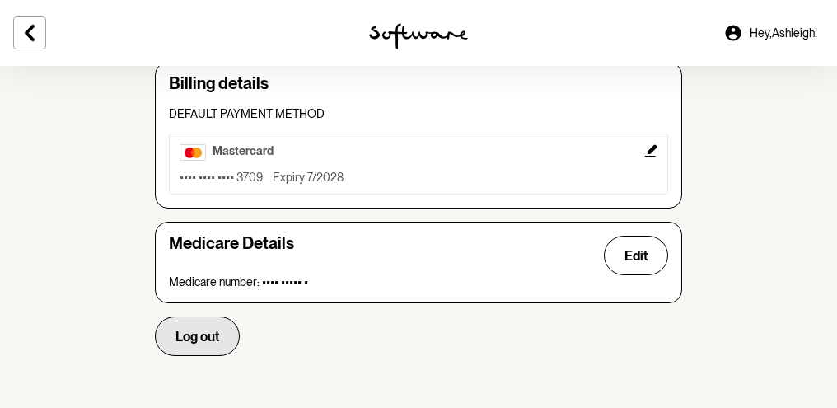
scroll to position [526, 0]
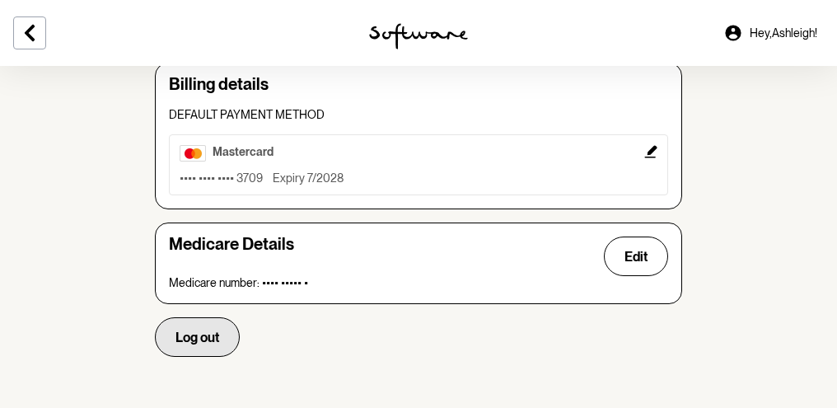
click at [195, 330] on span "Log out" at bounding box center [198, 338] width 44 height 16
